Goal: Find contact information: Find contact information

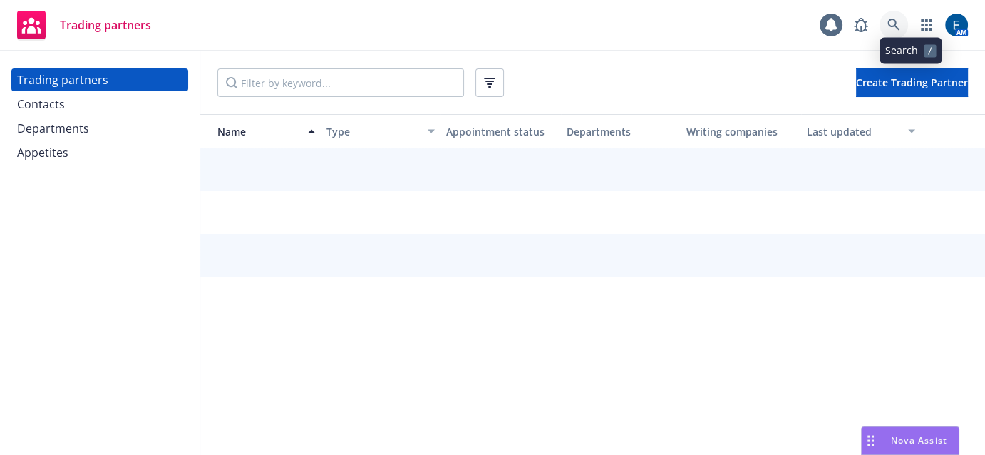
click at [901, 21] on icon at bounding box center [894, 25] width 13 height 13
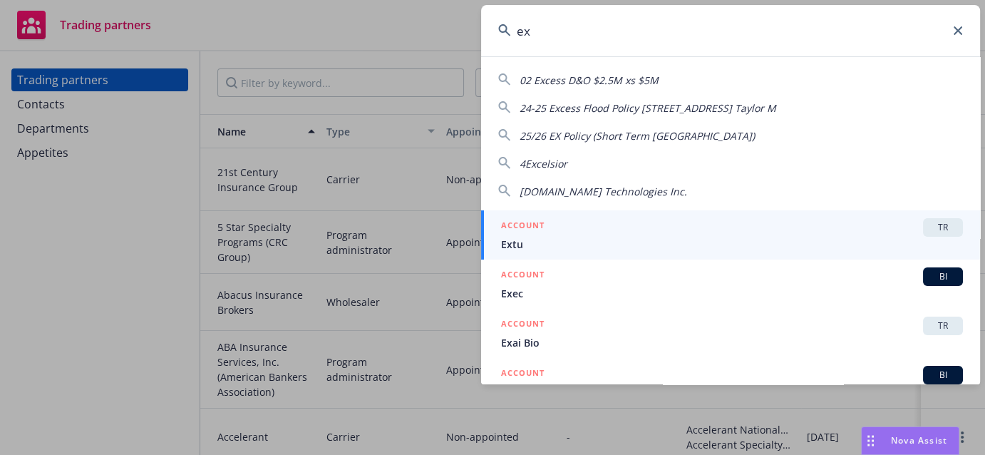
click at [661, 27] on input "ex" at bounding box center [730, 30] width 499 height 51
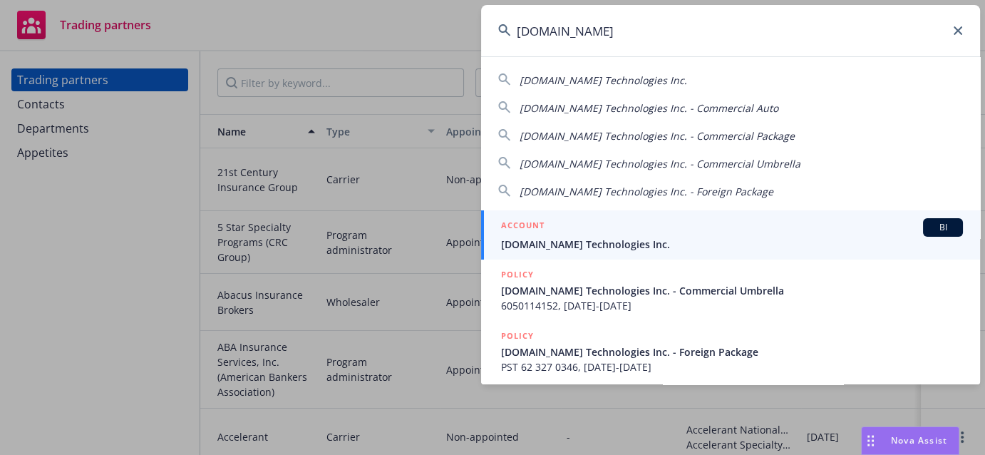
type input "ex.co"
click at [660, 237] on span "EX.CO Technologies Inc." at bounding box center [732, 244] width 462 height 15
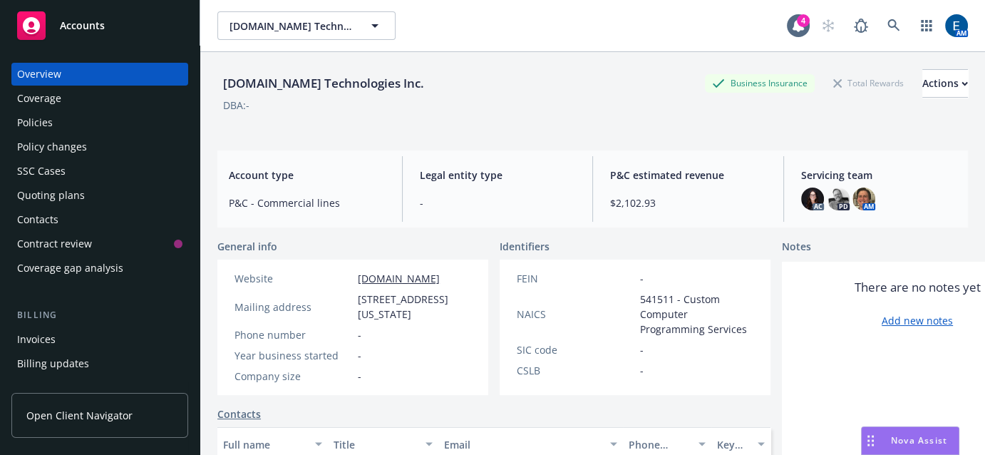
click at [29, 111] on div "Policies" at bounding box center [35, 122] width 36 height 23
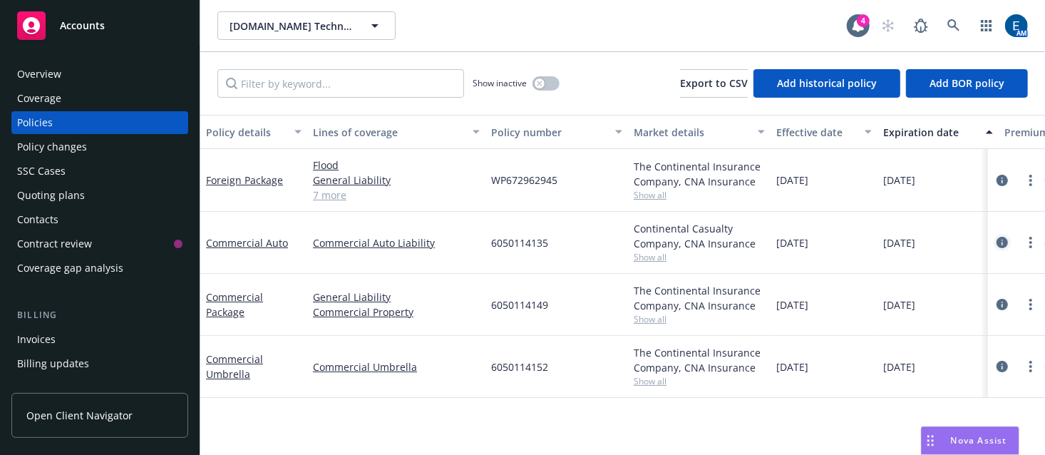
click at [985, 237] on icon "circleInformation" at bounding box center [1002, 242] width 11 height 11
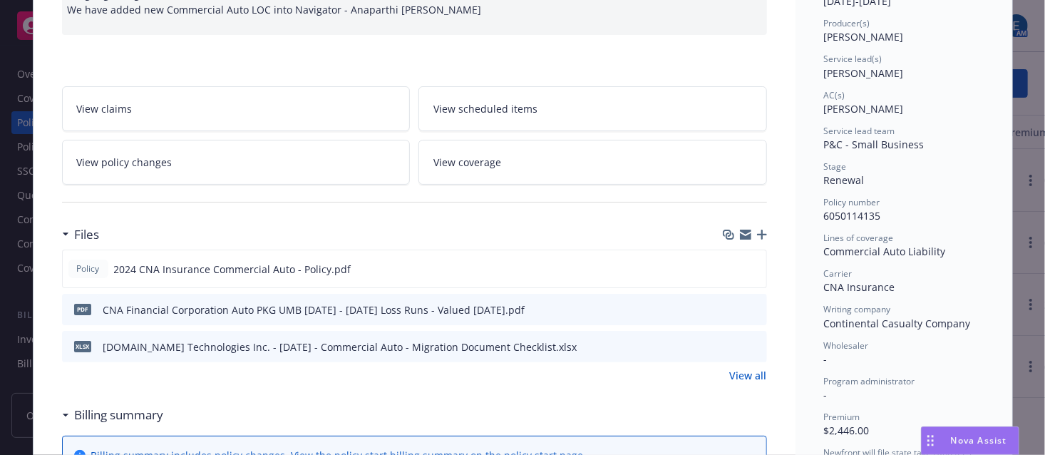
scroll to position [194, 0]
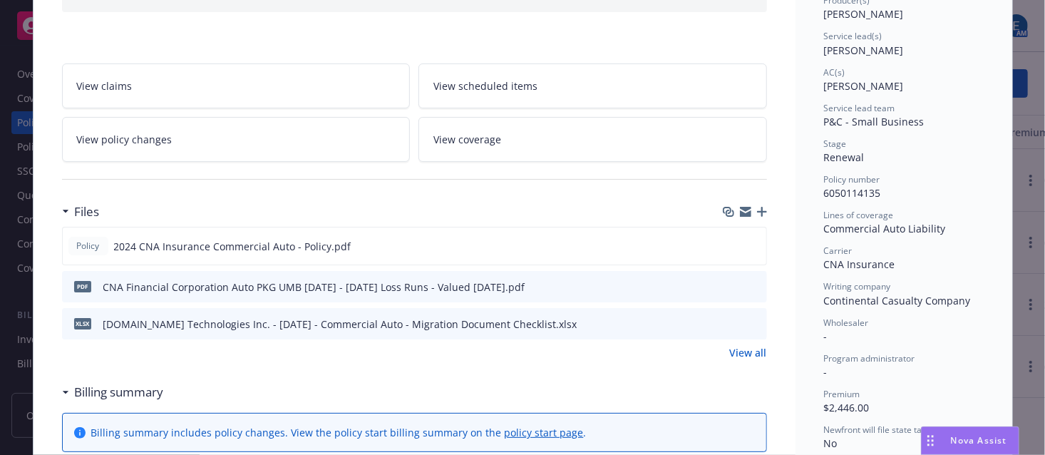
click at [945, 317] on div "Wholesaler -" at bounding box center [904, 330] width 160 height 27
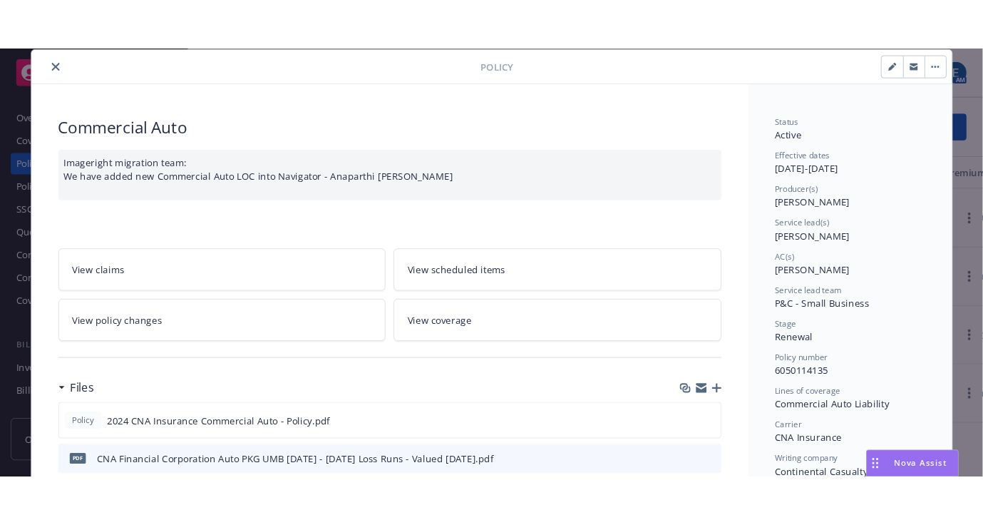
scroll to position [0, 0]
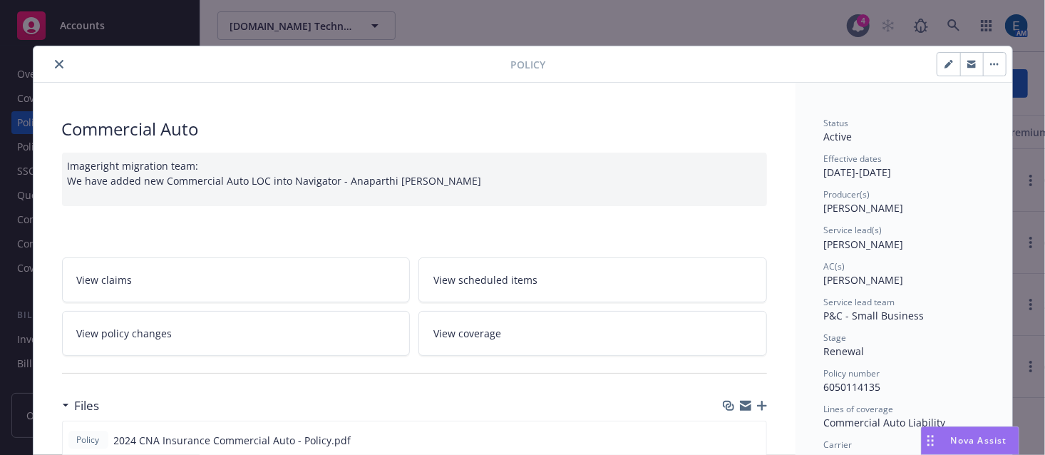
click at [55, 60] on icon "close" at bounding box center [59, 64] width 9 height 9
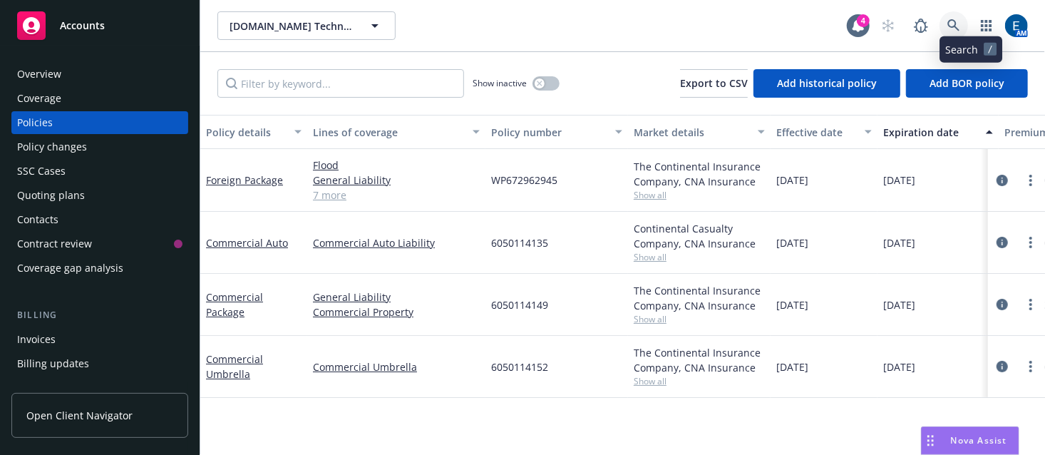
click at [960, 21] on icon at bounding box center [954, 25] width 12 height 12
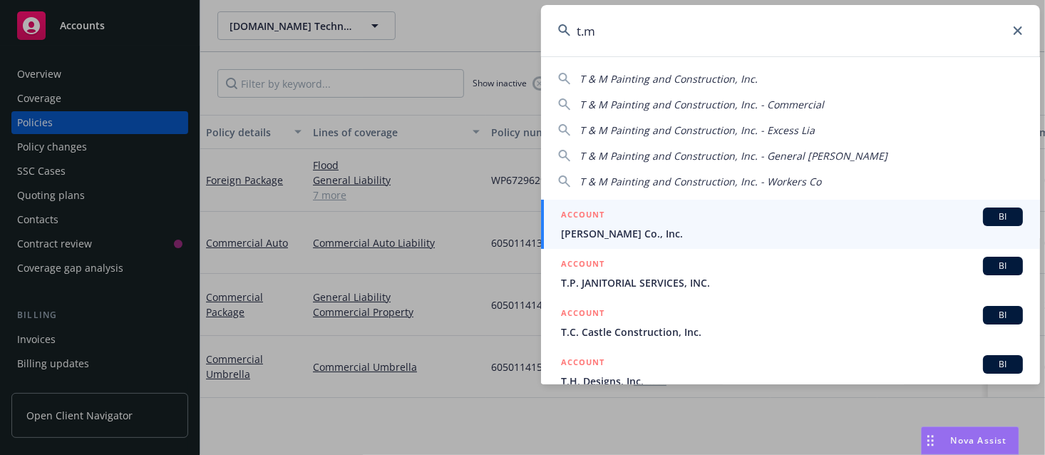
type input "t.m"
click at [734, 220] on div "ACCOUNT BI" at bounding box center [792, 216] width 462 height 19
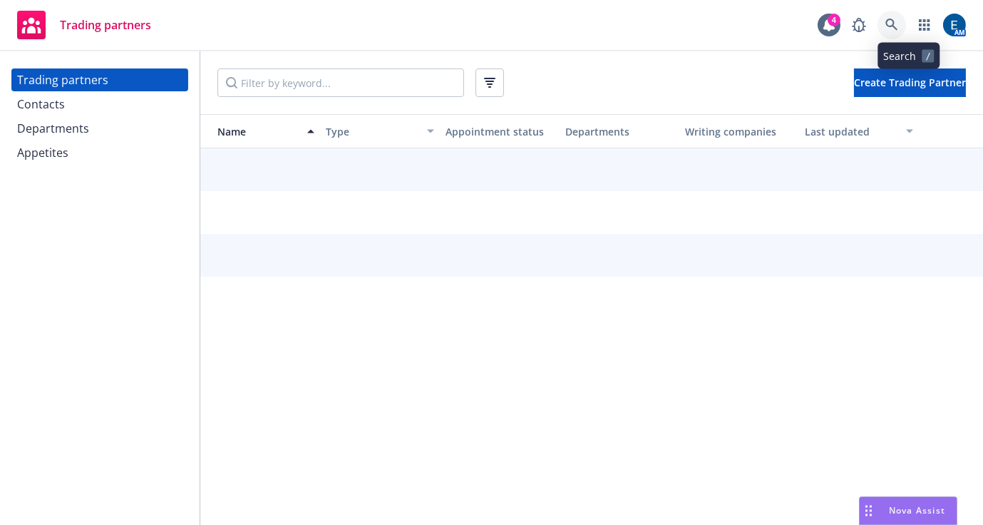
click at [898, 27] on icon at bounding box center [892, 25] width 13 height 13
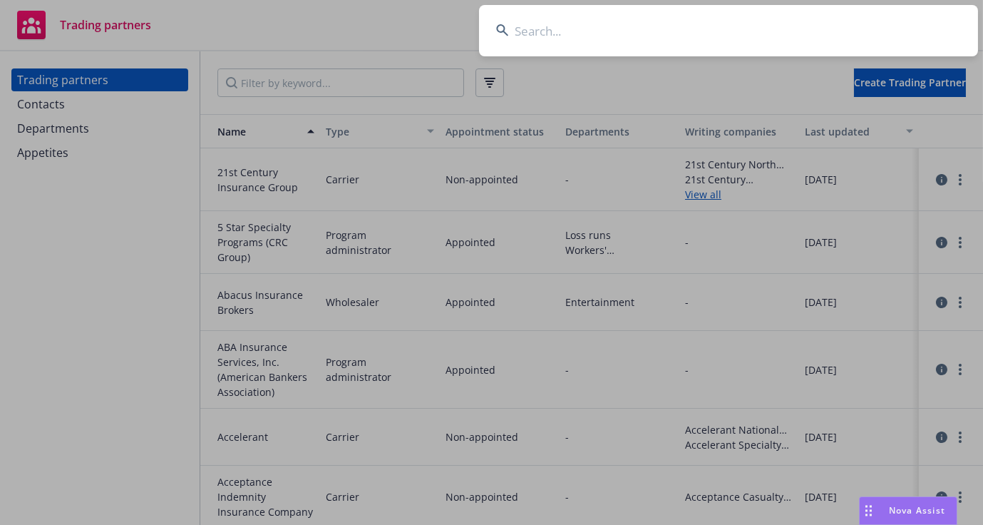
type input "[EMAIL_ADDRESS][DOMAIN_NAME]"
paste input "EducationSuperHighway"
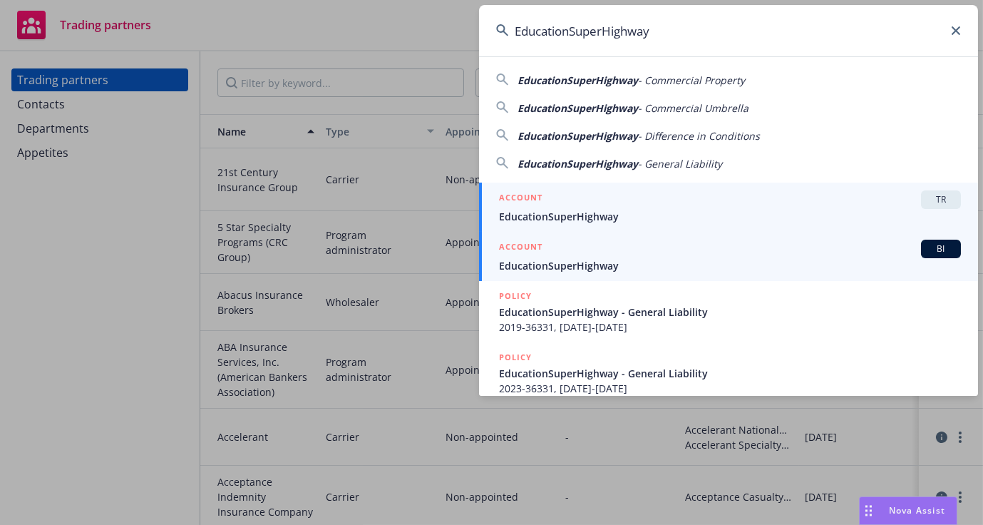
type input "EducationSuperHighway"
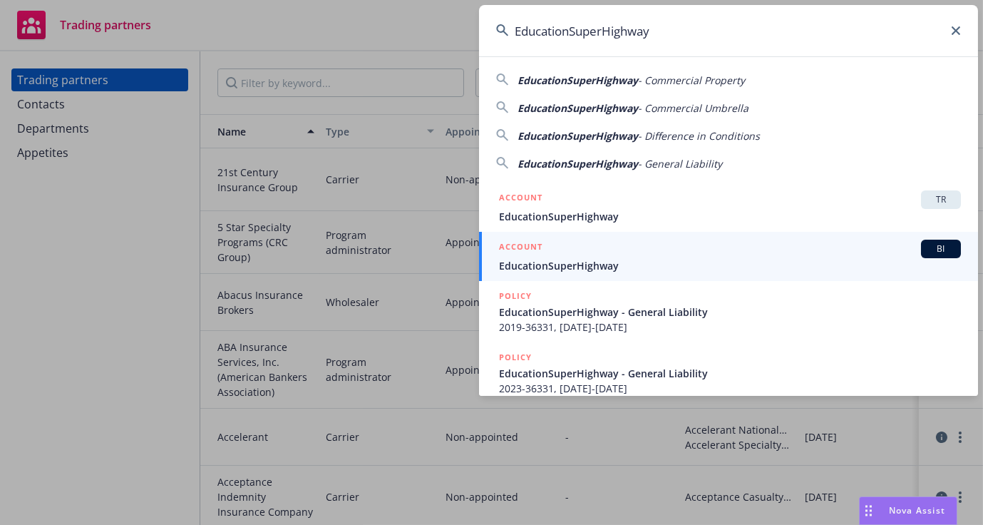
click at [620, 258] on span "EducationSuperHighway" at bounding box center [730, 265] width 462 height 15
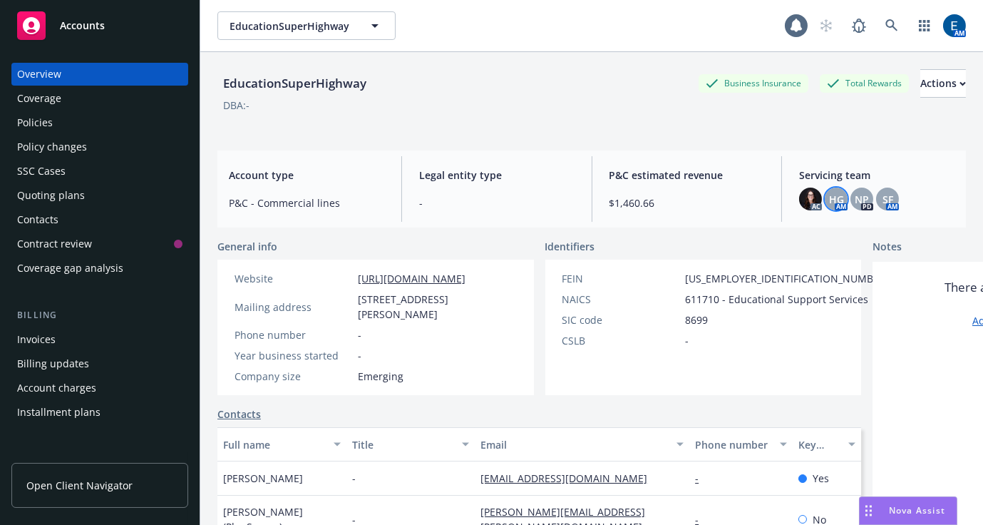
click at [829, 193] on span "HG" at bounding box center [836, 199] width 15 height 15
click at [883, 192] on span "SF" at bounding box center [888, 199] width 11 height 15
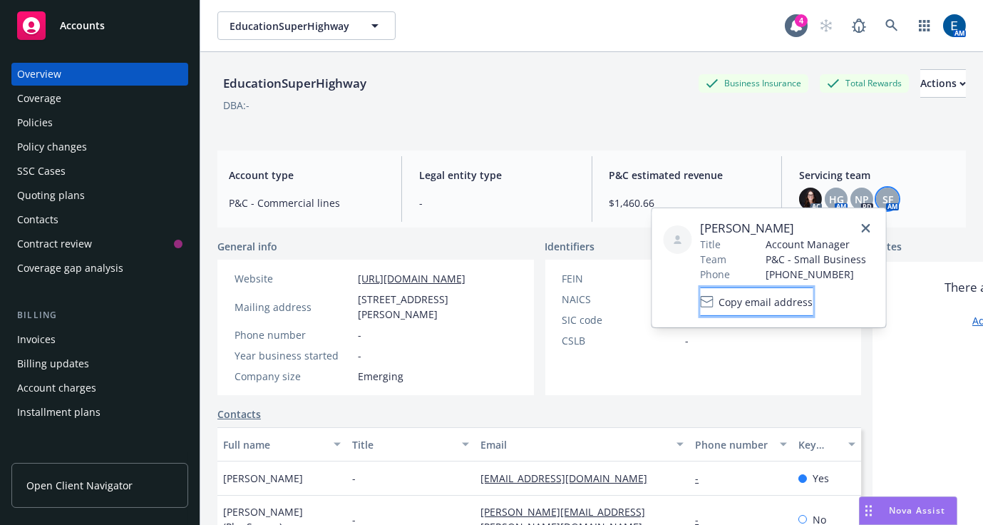
click at [814, 294] on span "Copy email address" at bounding box center [766, 301] width 94 height 15
